Goal: Transaction & Acquisition: Book appointment/travel/reservation

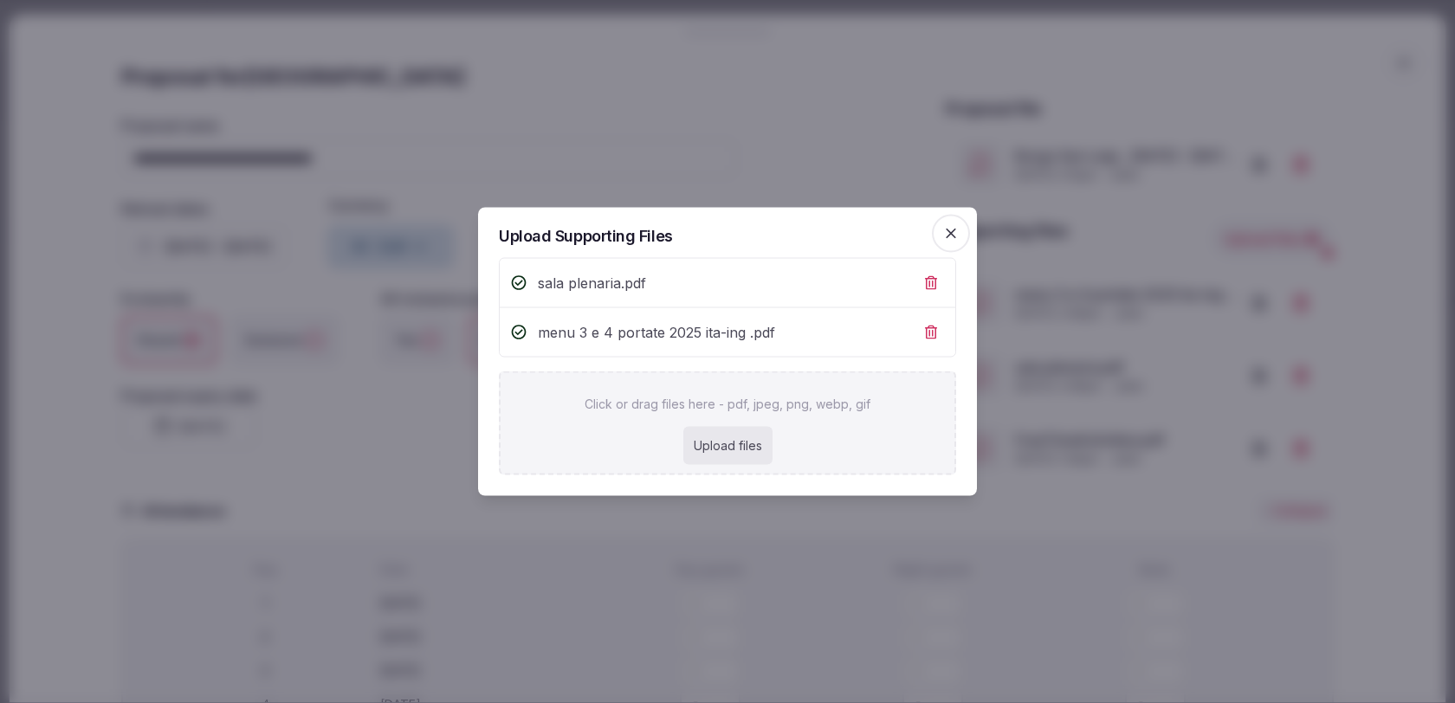
scroll to position [583, 0]
click at [950, 240] on icon "button" at bounding box center [950, 233] width 17 height 17
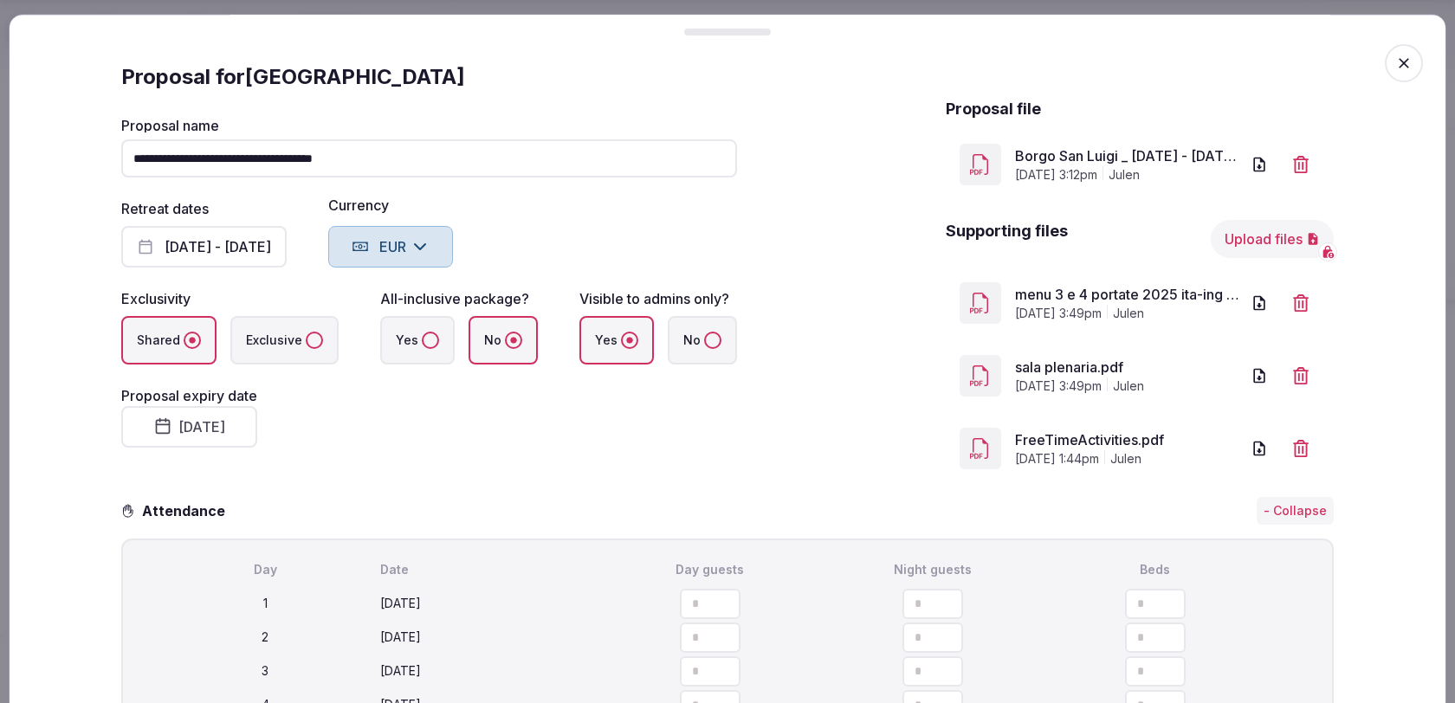
click at [858, 368] on div "**********" at bounding box center [727, 290] width 1213 height 385
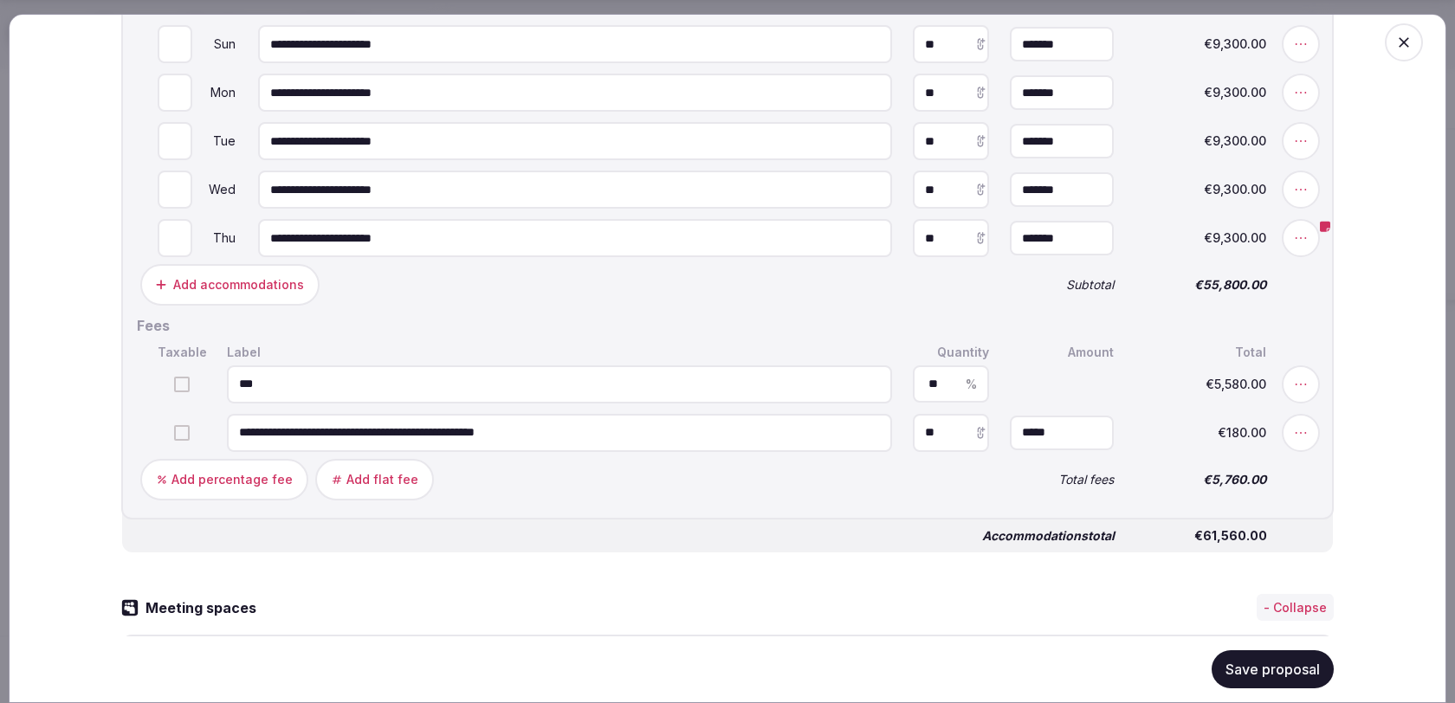
scroll to position [1029, 0]
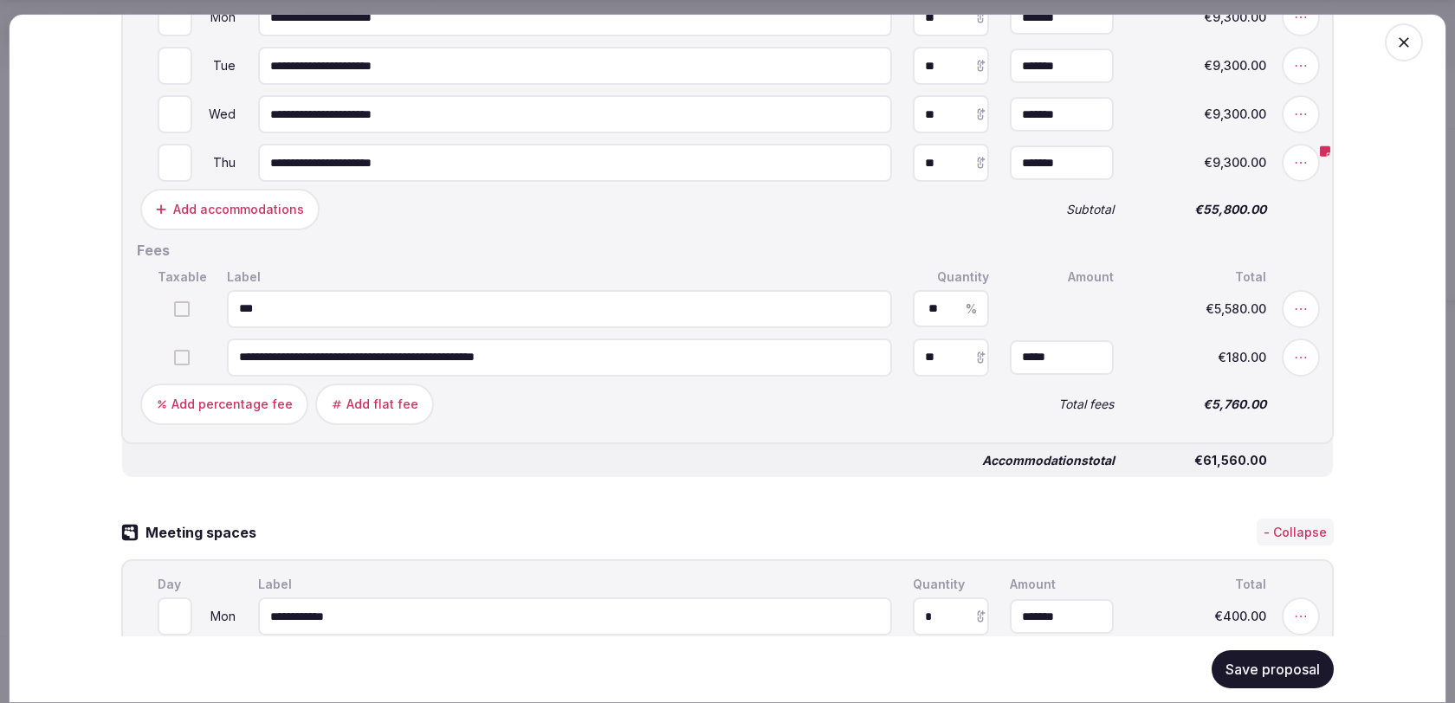
click at [1242, 674] on button "Save proposal" at bounding box center [1273, 669] width 122 height 38
click at [1416, 45] on span "button" at bounding box center [1404, 42] width 38 height 38
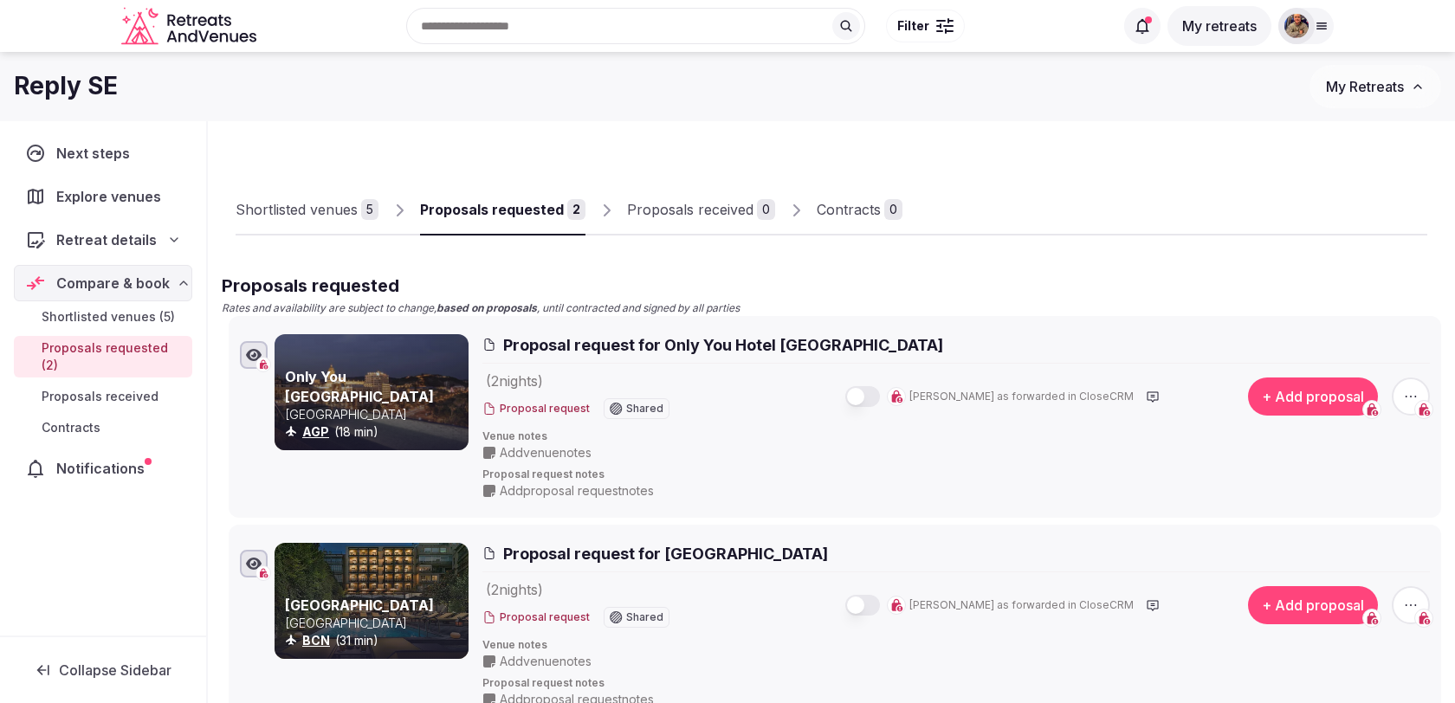
click at [311, 217] on div "Shortlisted venues" at bounding box center [297, 209] width 122 height 21
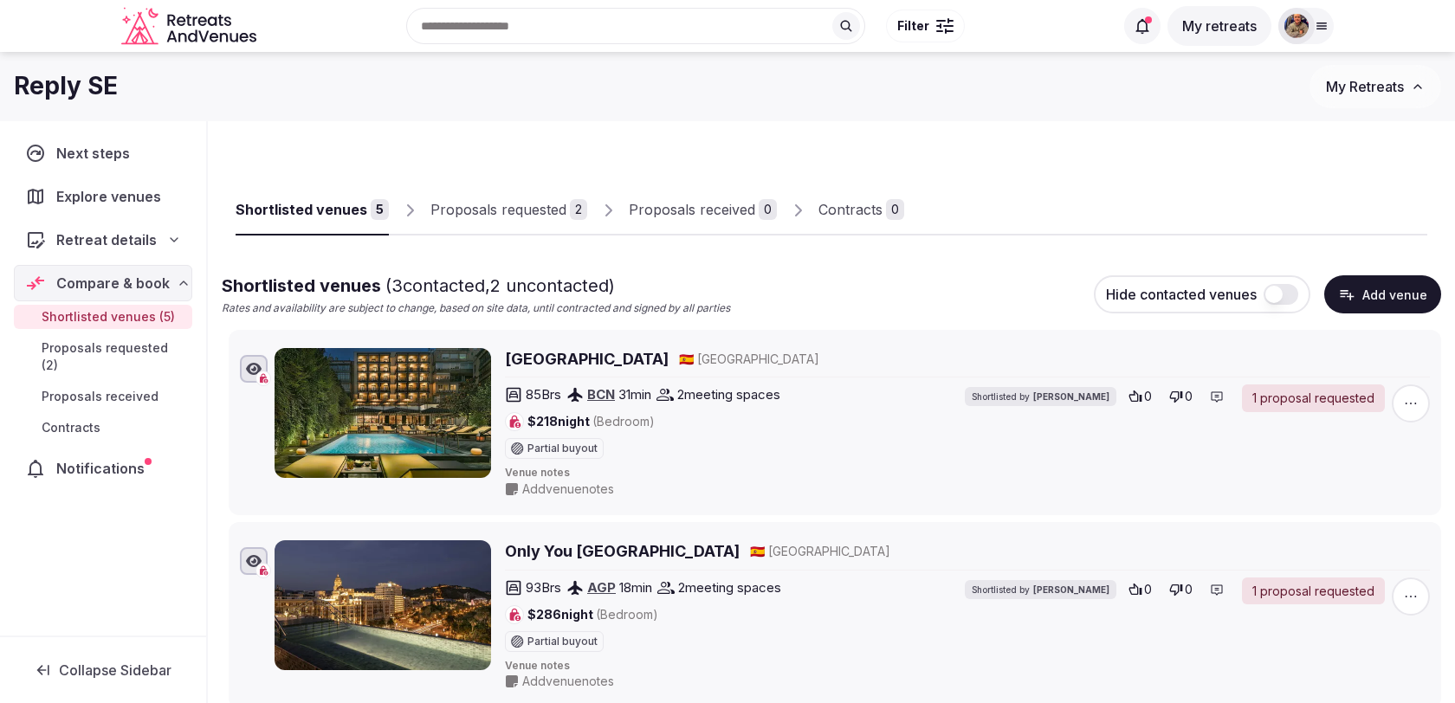
click at [492, 210] on div "Proposals requested" at bounding box center [498, 209] width 136 height 21
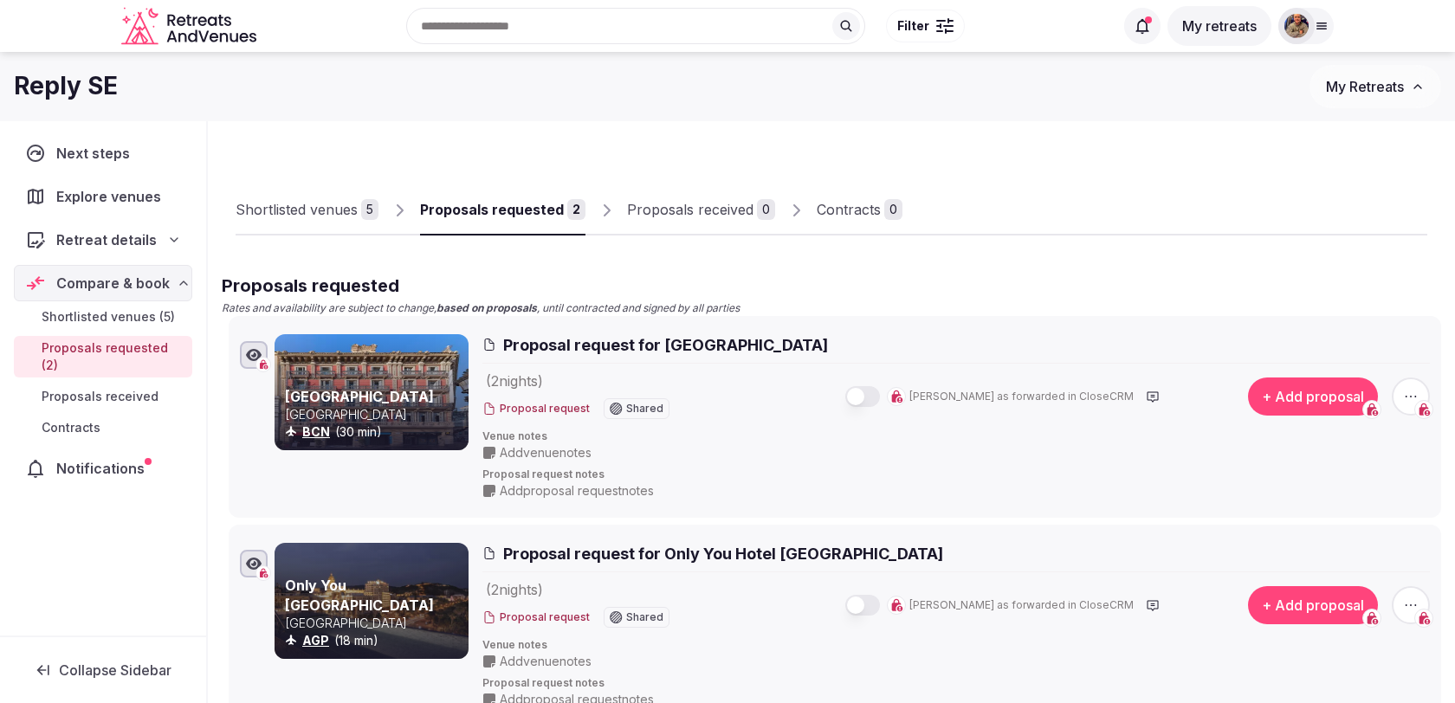
click at [120, 458] on span "Notifications" at bounding box center [103, 468] width 95 height 21
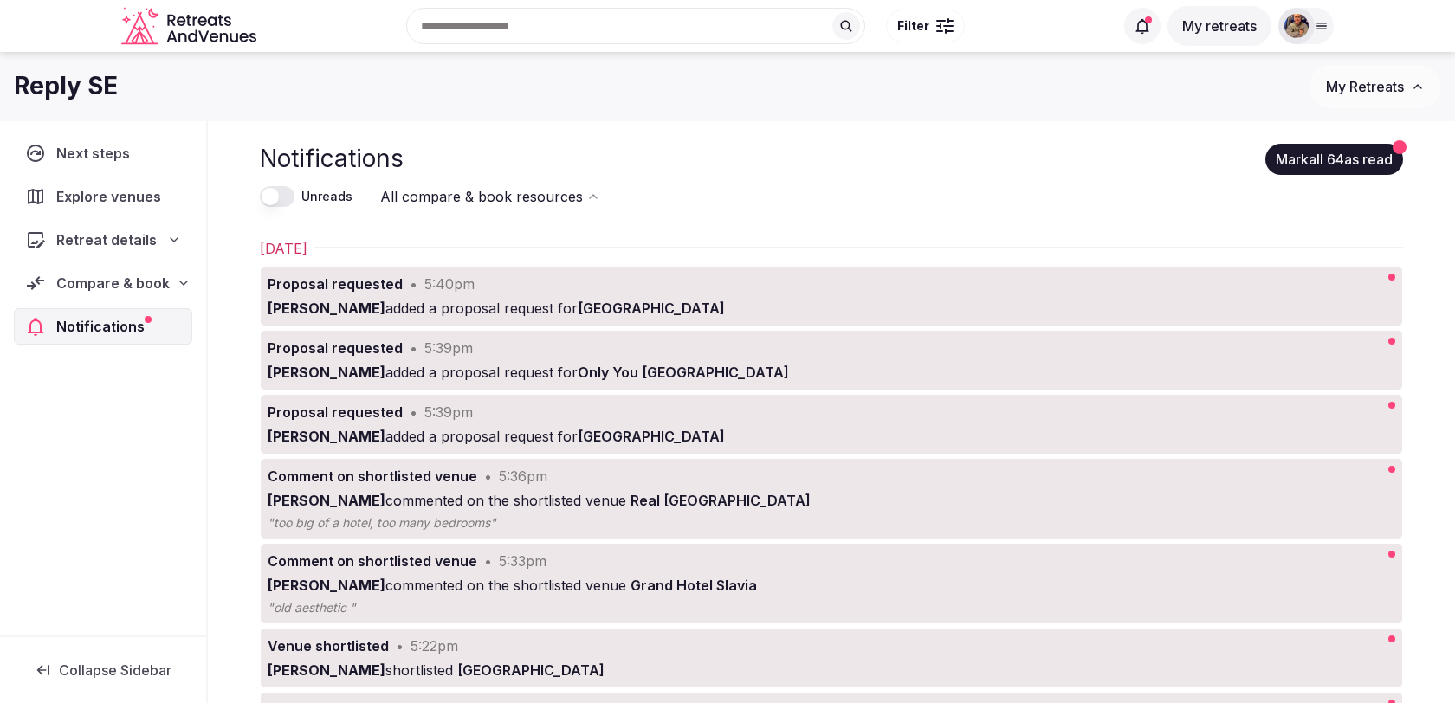
click at [138, 265] on div "Compare & book" at bounding box center [103, 283] width 178 height 36
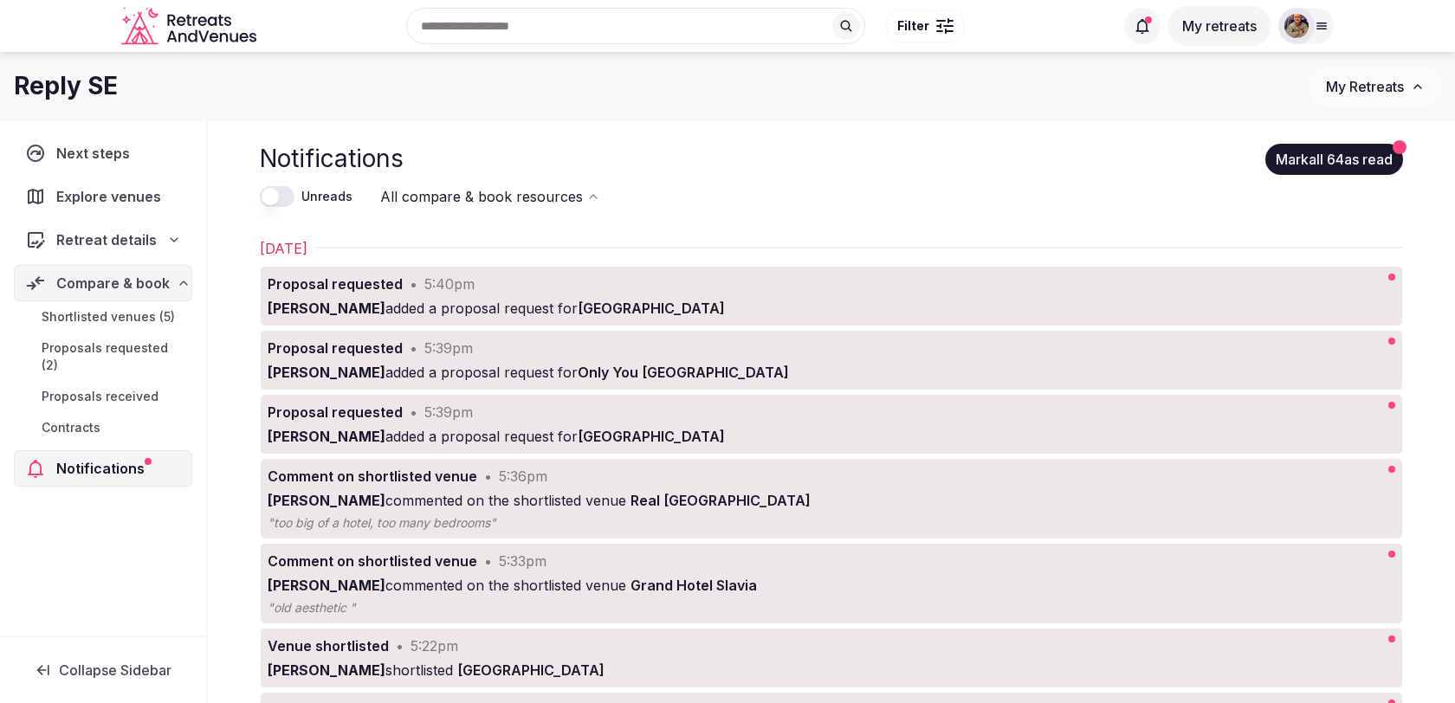
click at [129, 309] on span "Shortlisted venues (5)" at bounding box center [108, 316] width 133 height 17
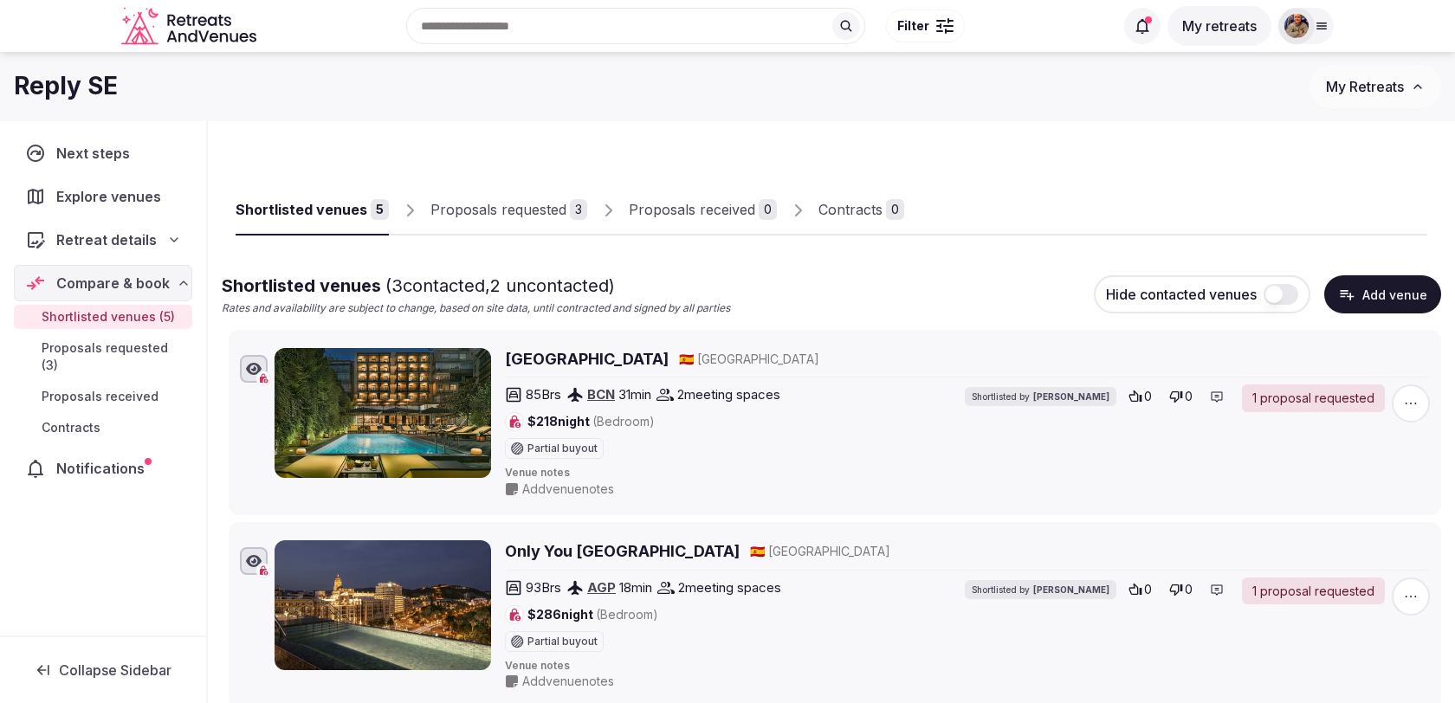
click at [515, 213] on div "Proposals requested" at bounding box center [498, 209] width 136 height 21
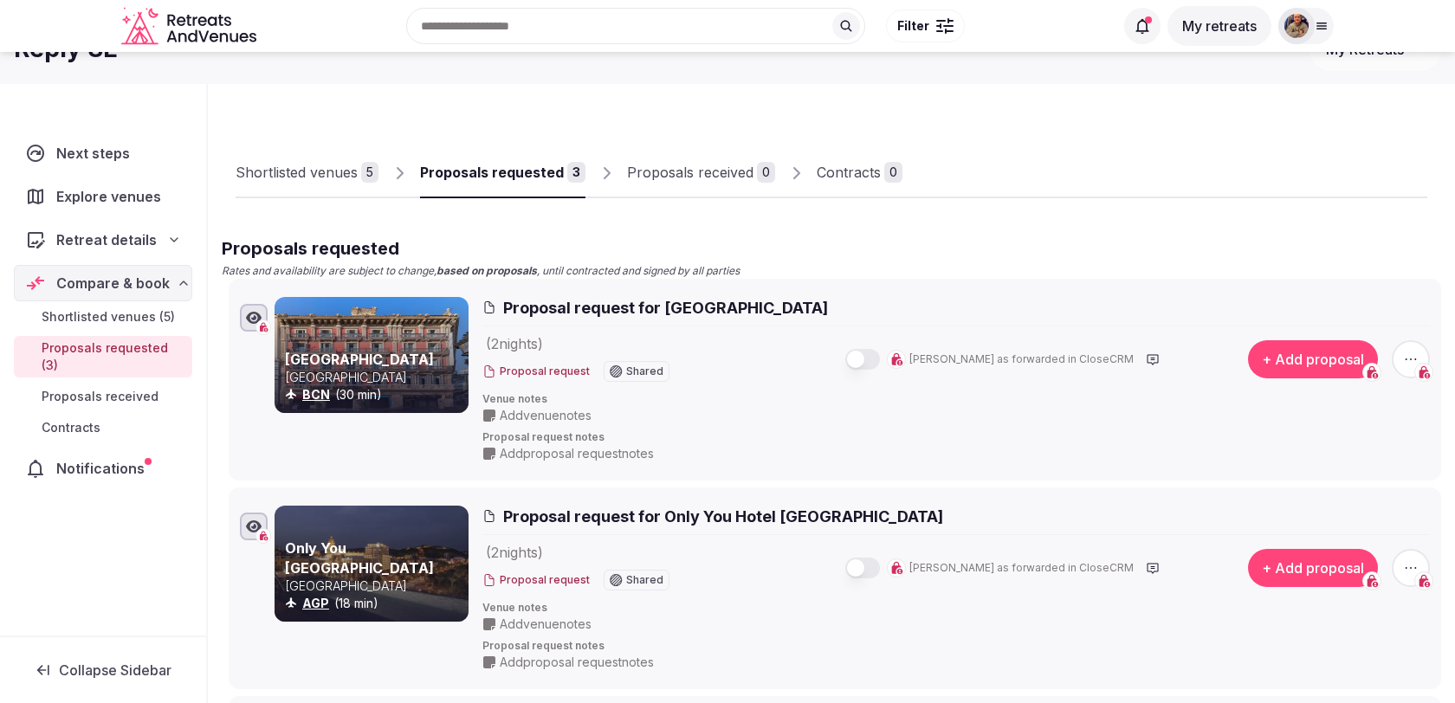
scroll to position [36, 0]
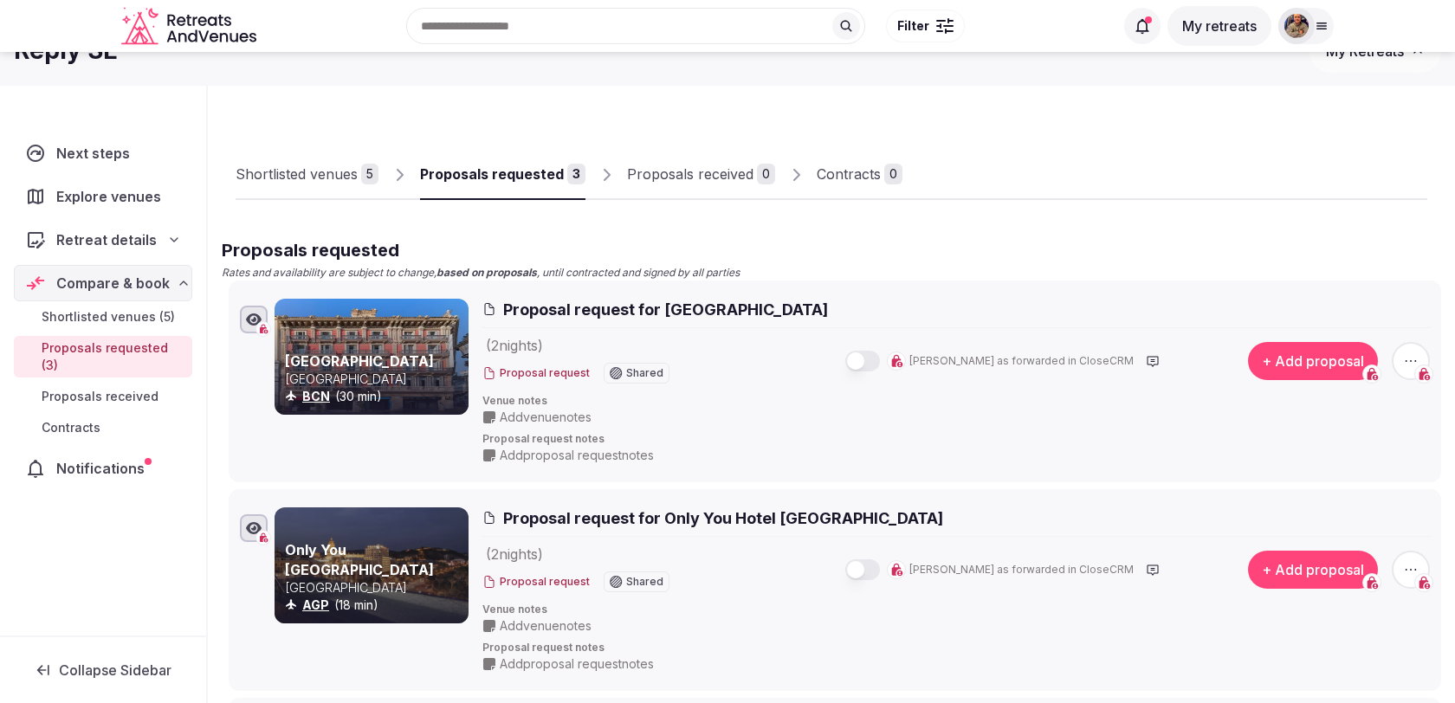
click at [365, 187] on link "Shortlisted venues 5" at bounding box center [307, 175] width 143 height 50
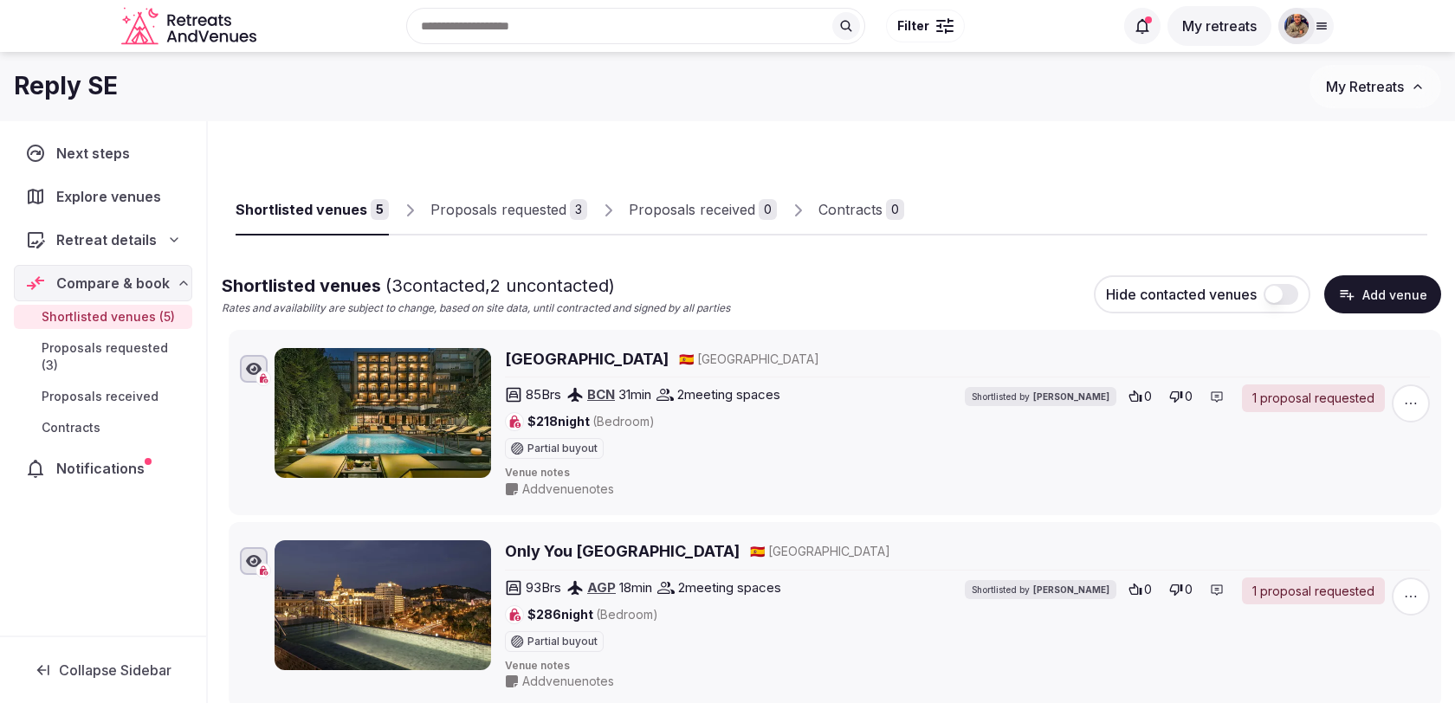
click at [560, 217] on div "Proposals requested" at bounding box center [498, 209] width 136 height 21
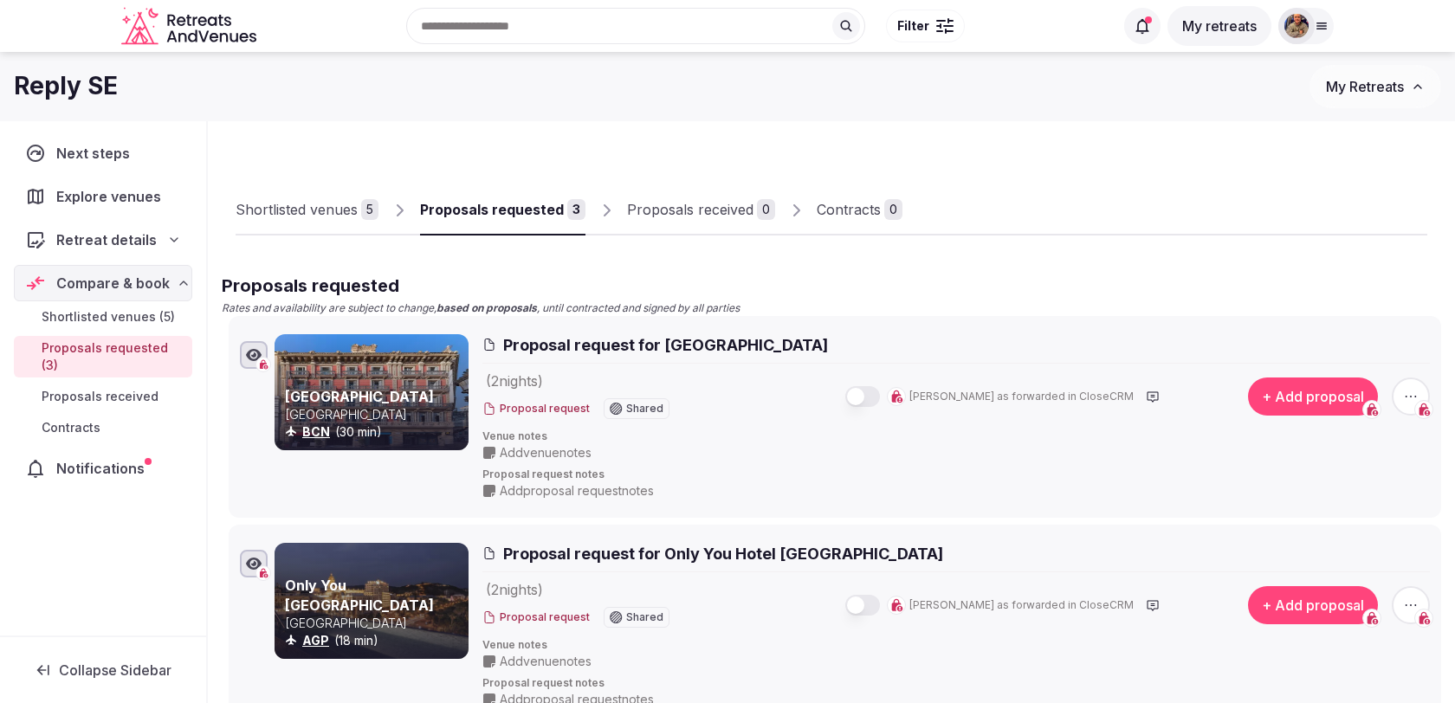
click at [349, 212] on div "Shortlisted venues" at bounding box center [297, 209] width 122 height 21
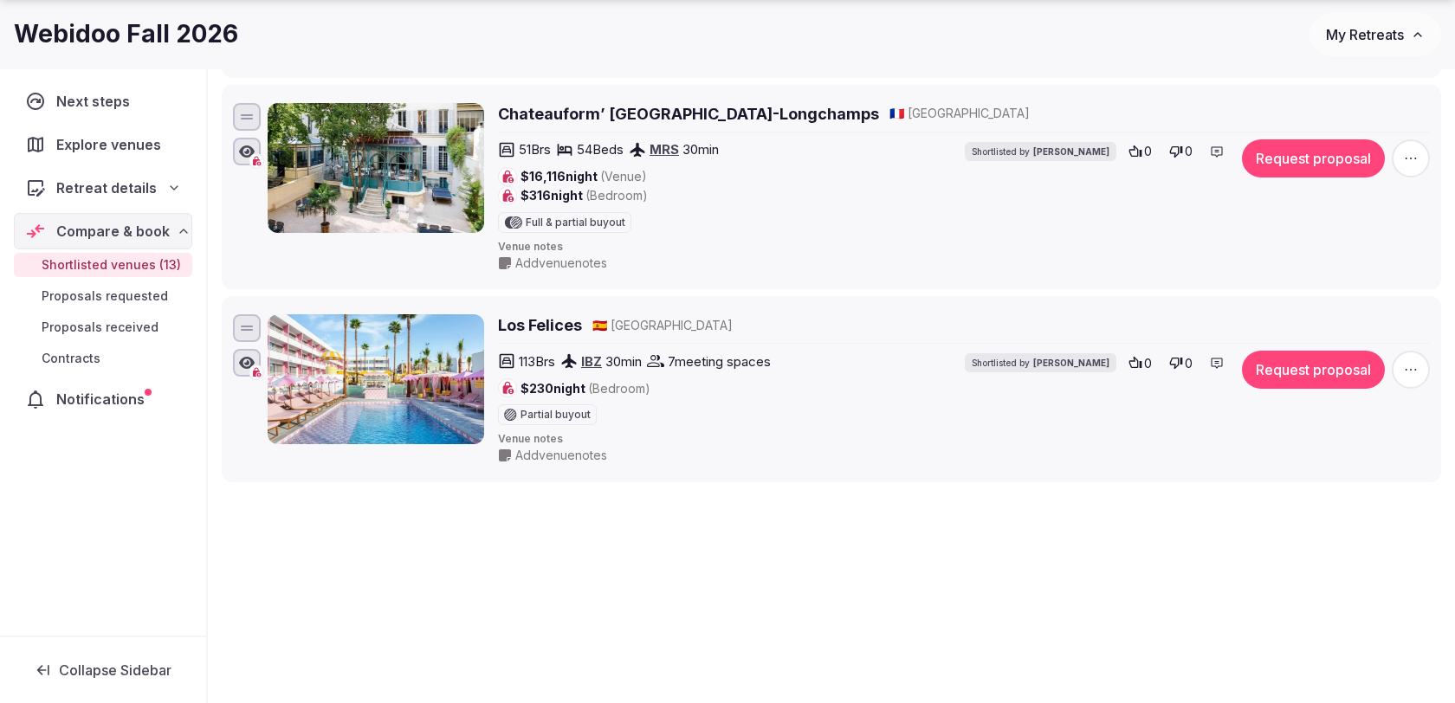
scroll to position [2385, 0]
